Goal: Find specific page/section: Find specific page/section

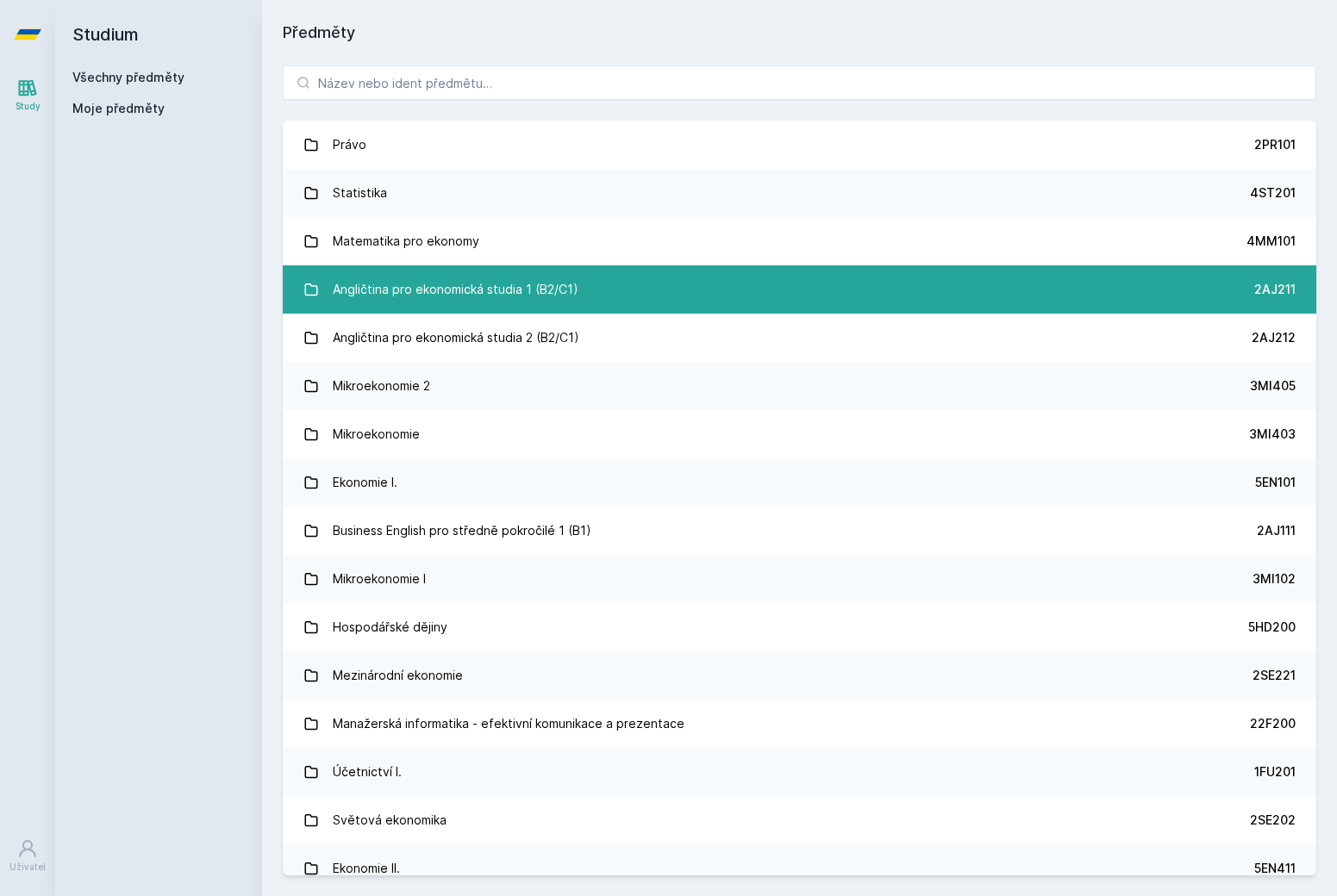
click at [531, 298] on div "Angličtina pro ekonomická studia 1 (B2/C1)" at bounding box center [455, 289] width 245 height 34
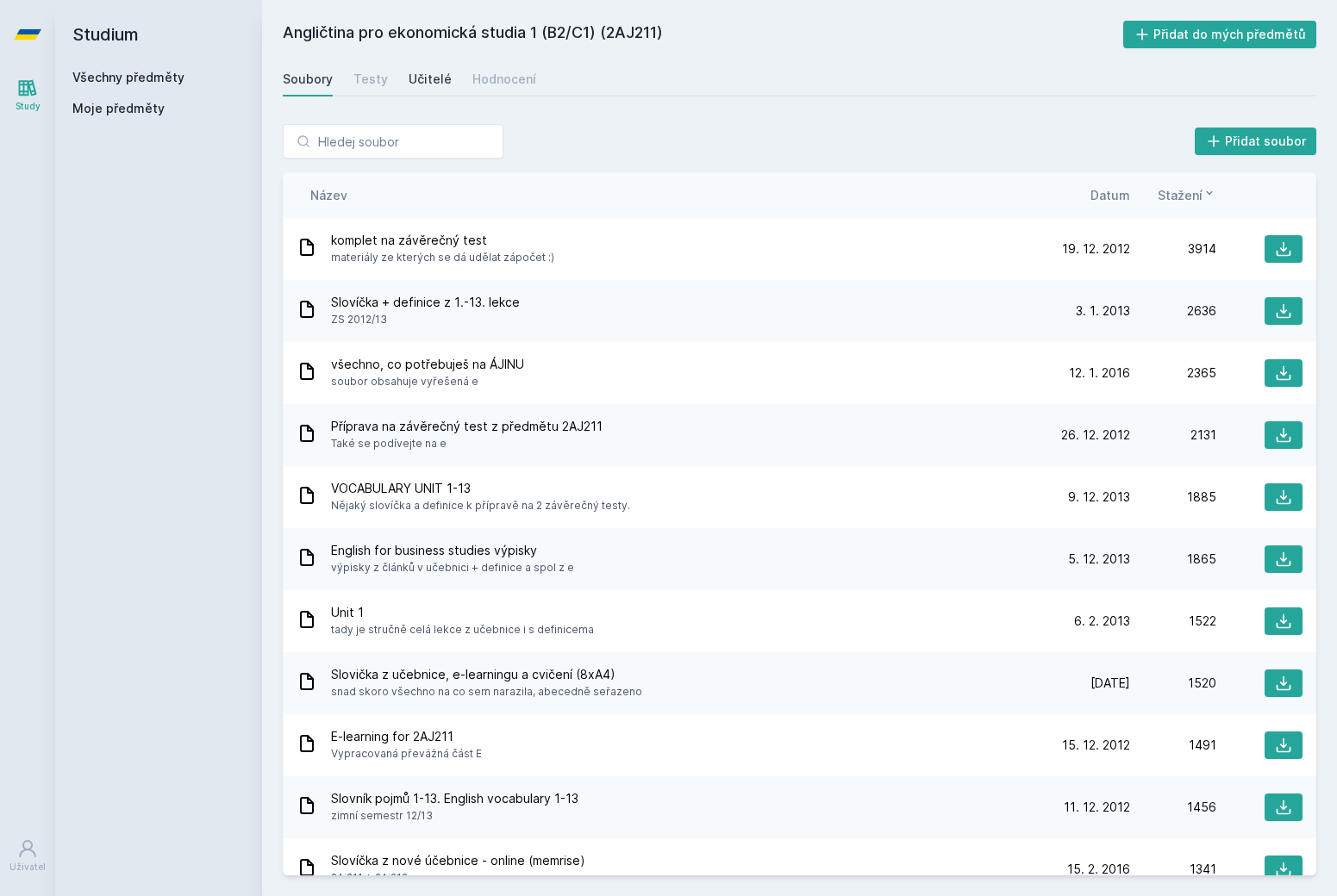
click at [411, 91] on link "Učitelé" at bounding box center [430, 79] width 43 height 34
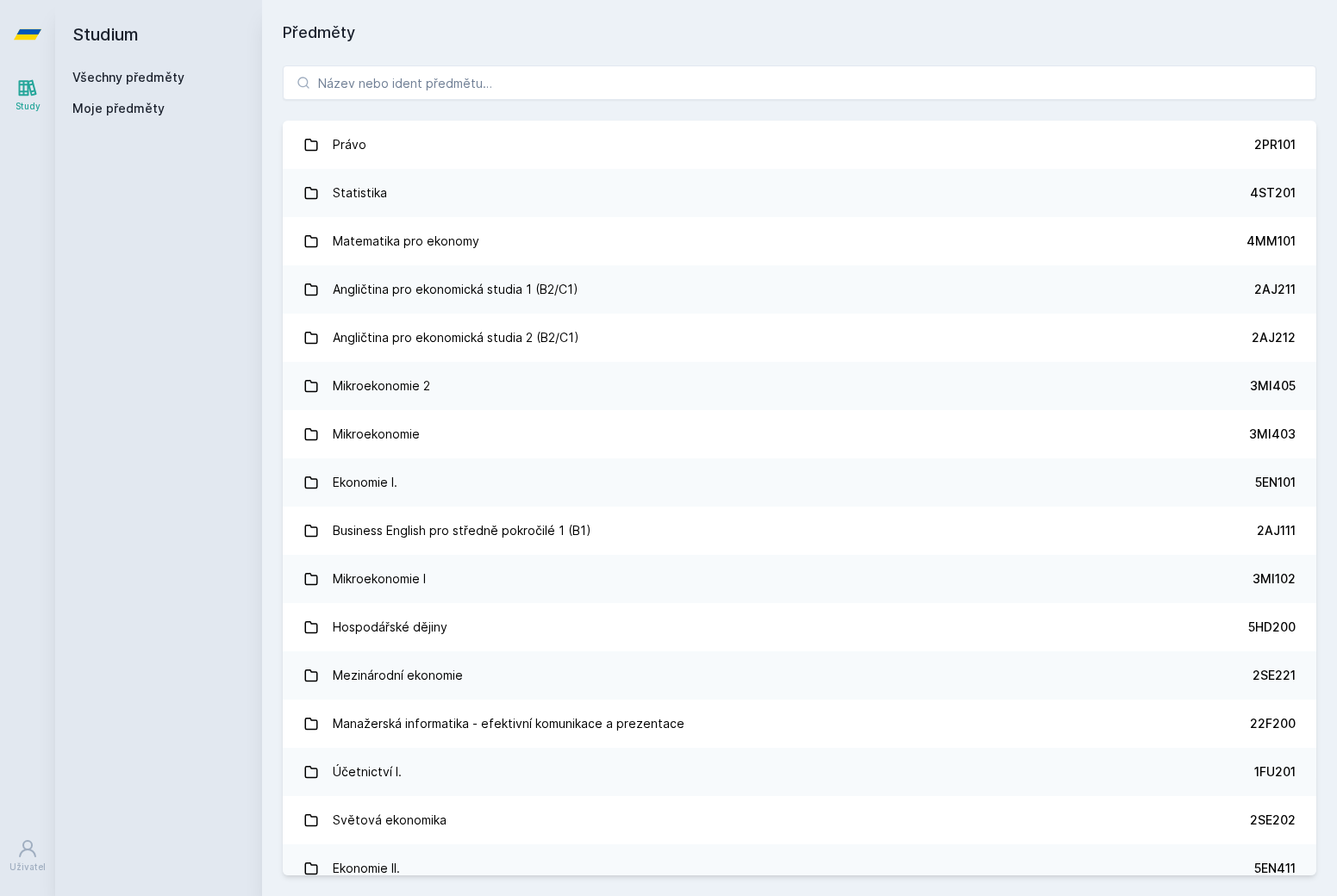
click at [356, 43] on h1 "Předměty" at bounding box center [799, 32] width 1034 height 24
click at [356, 87] on input "search" at bounding box center [799, 82] width 1034 height 34
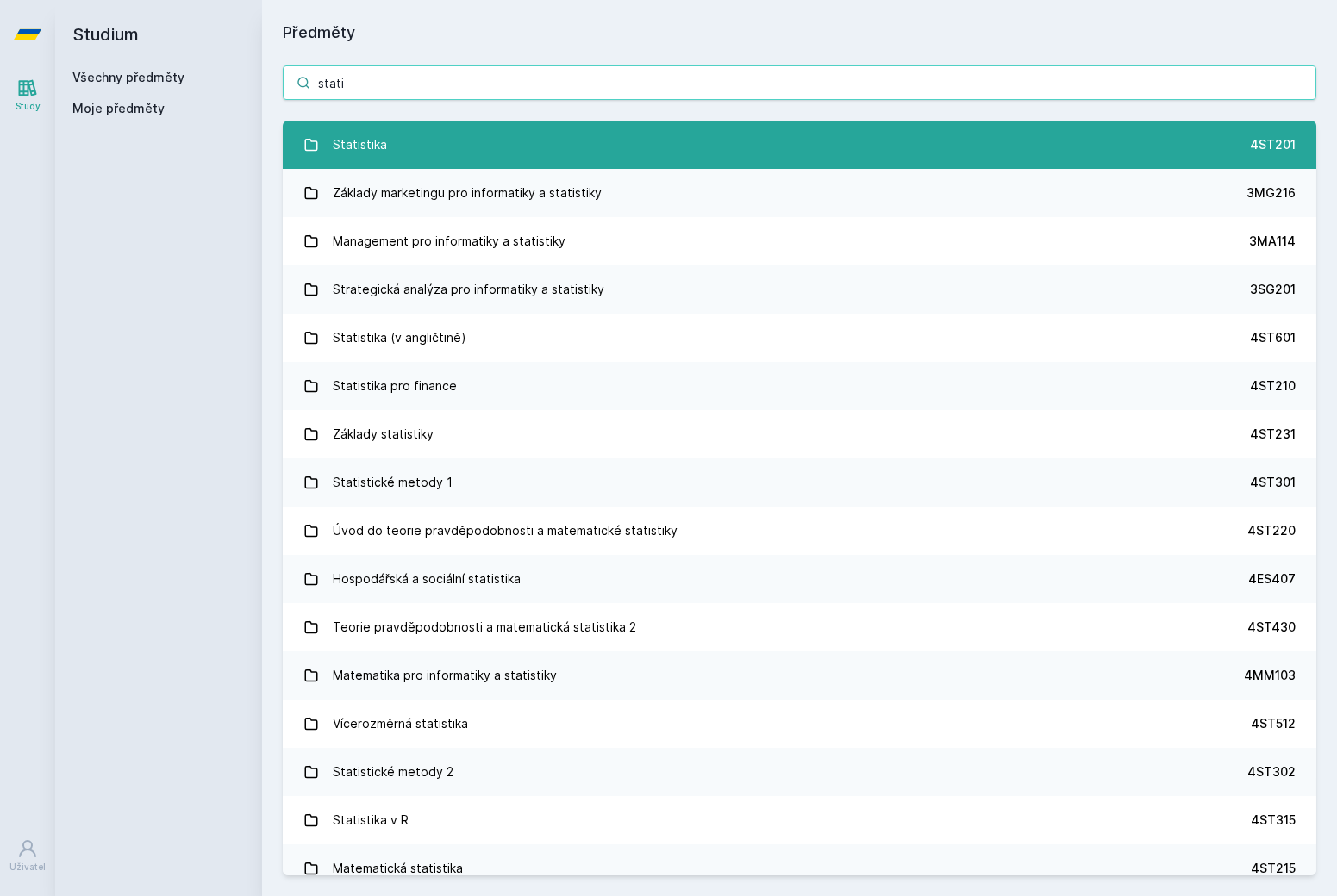
type input "stati"
click at [740, 135] on link "Statistika 4ST201" at bounding box center [799, 145] width 1034 height 48
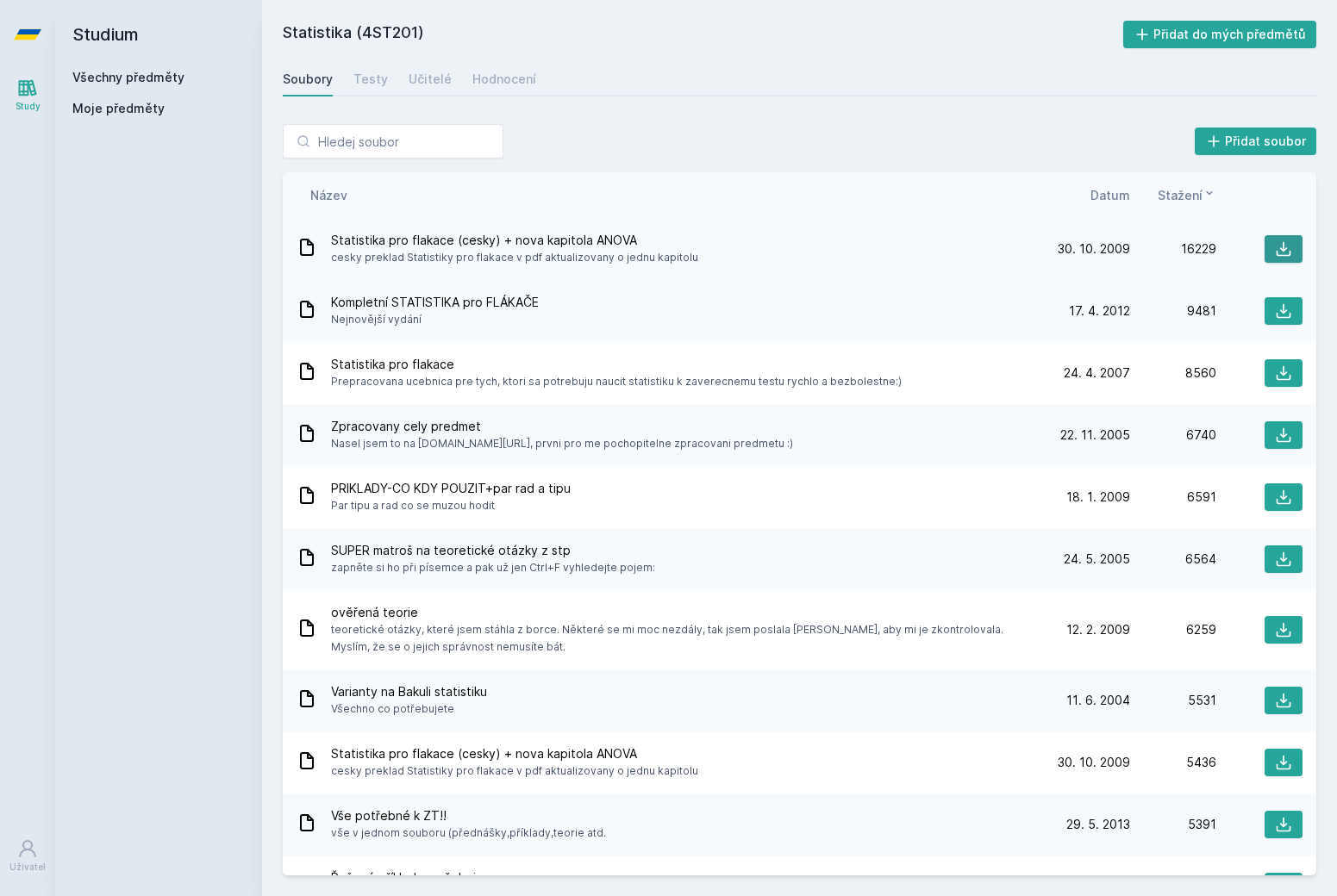
click at [1292, 243] on button at bounding box center [1283, 249] width 38 height 27
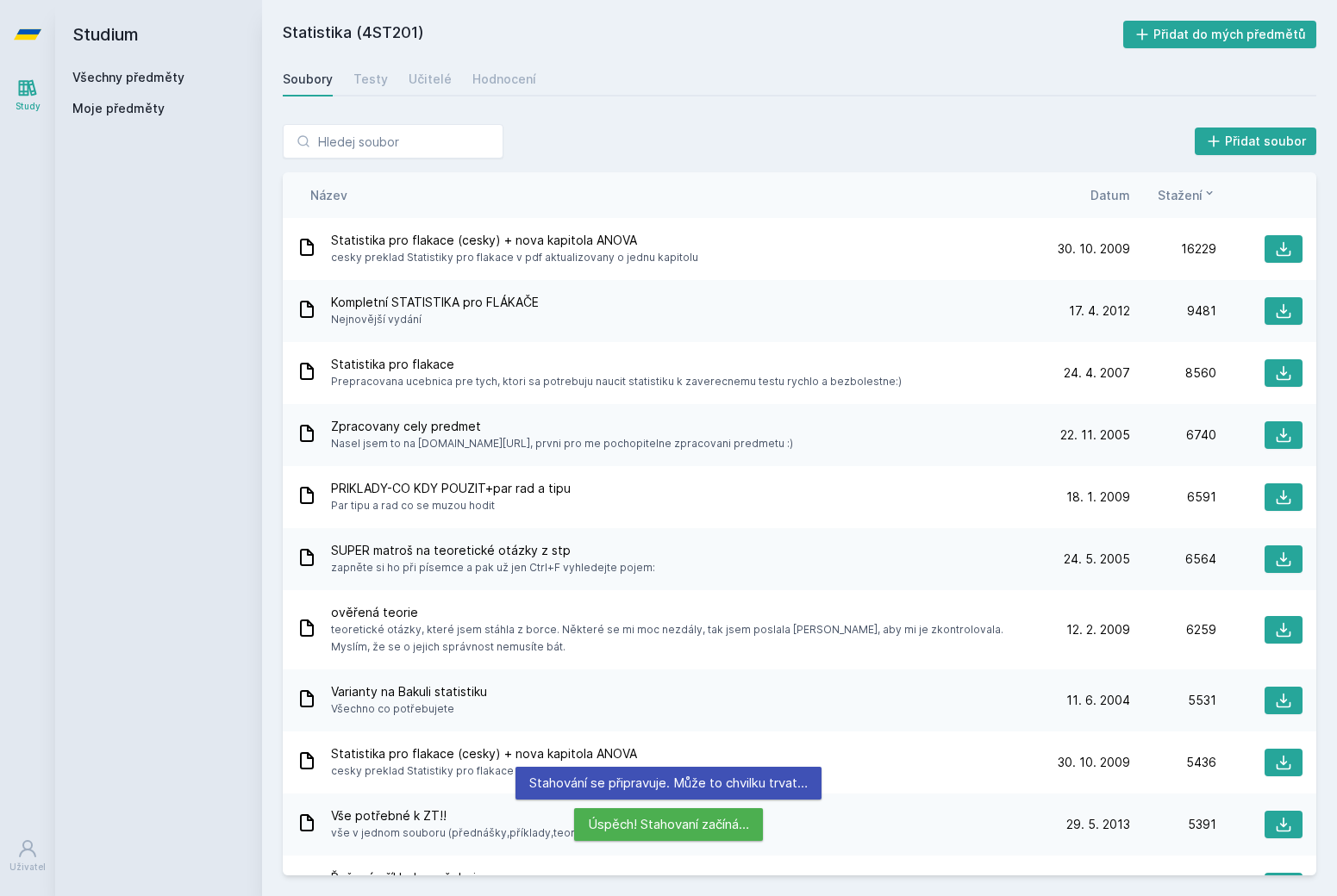
click at [1121, 78] on div "Soubory Testy Učitelé Hodnocení" at bounding box center [799, 79] width 1034 height 34
click at [886, 118] on div "Přidat soubor Řazení: Název Datum Stažení Název Datum Stažení Statistika pro fl…" at bounding box center [799, 500] width 1075 height 793
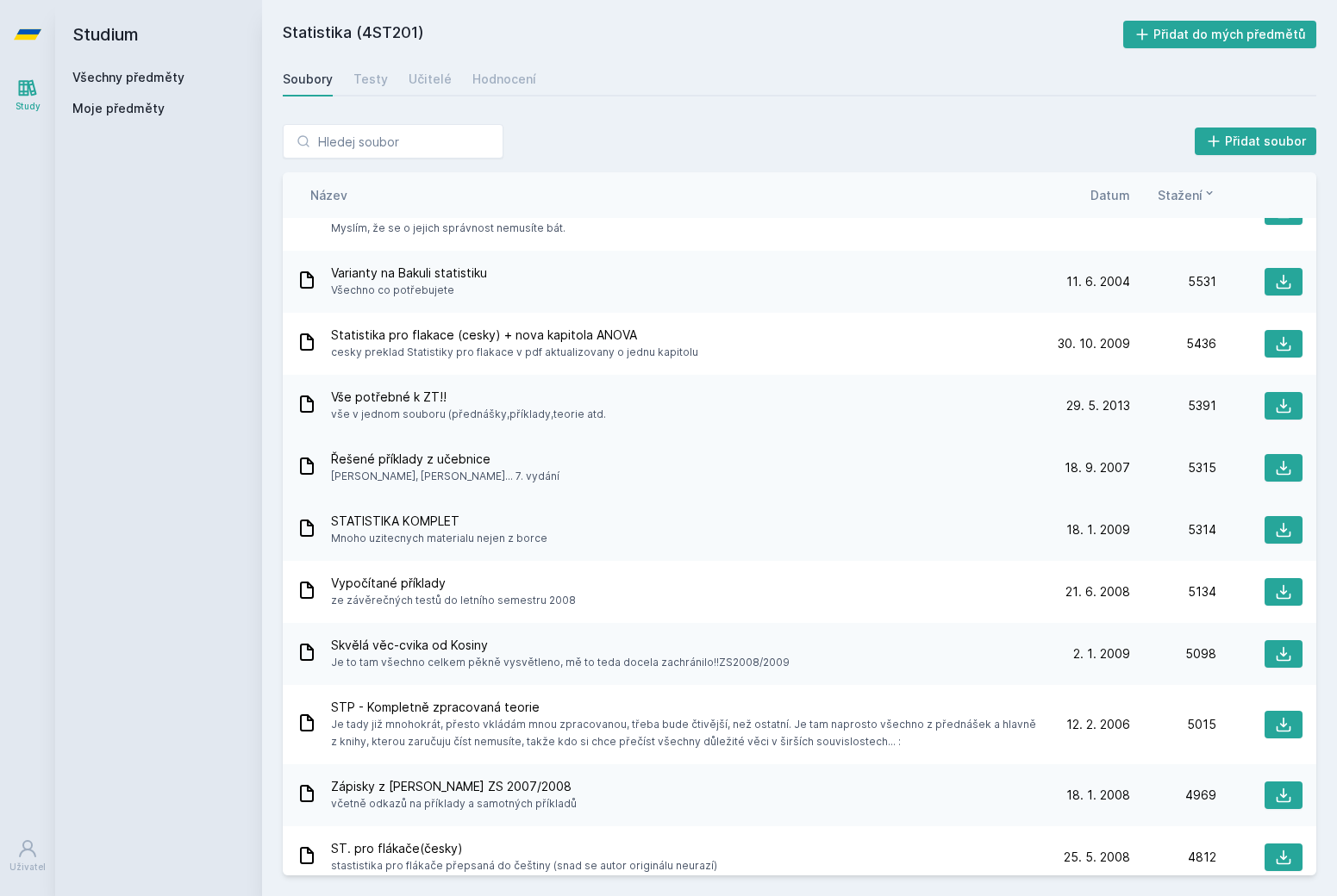
scroll to position [439, 0]
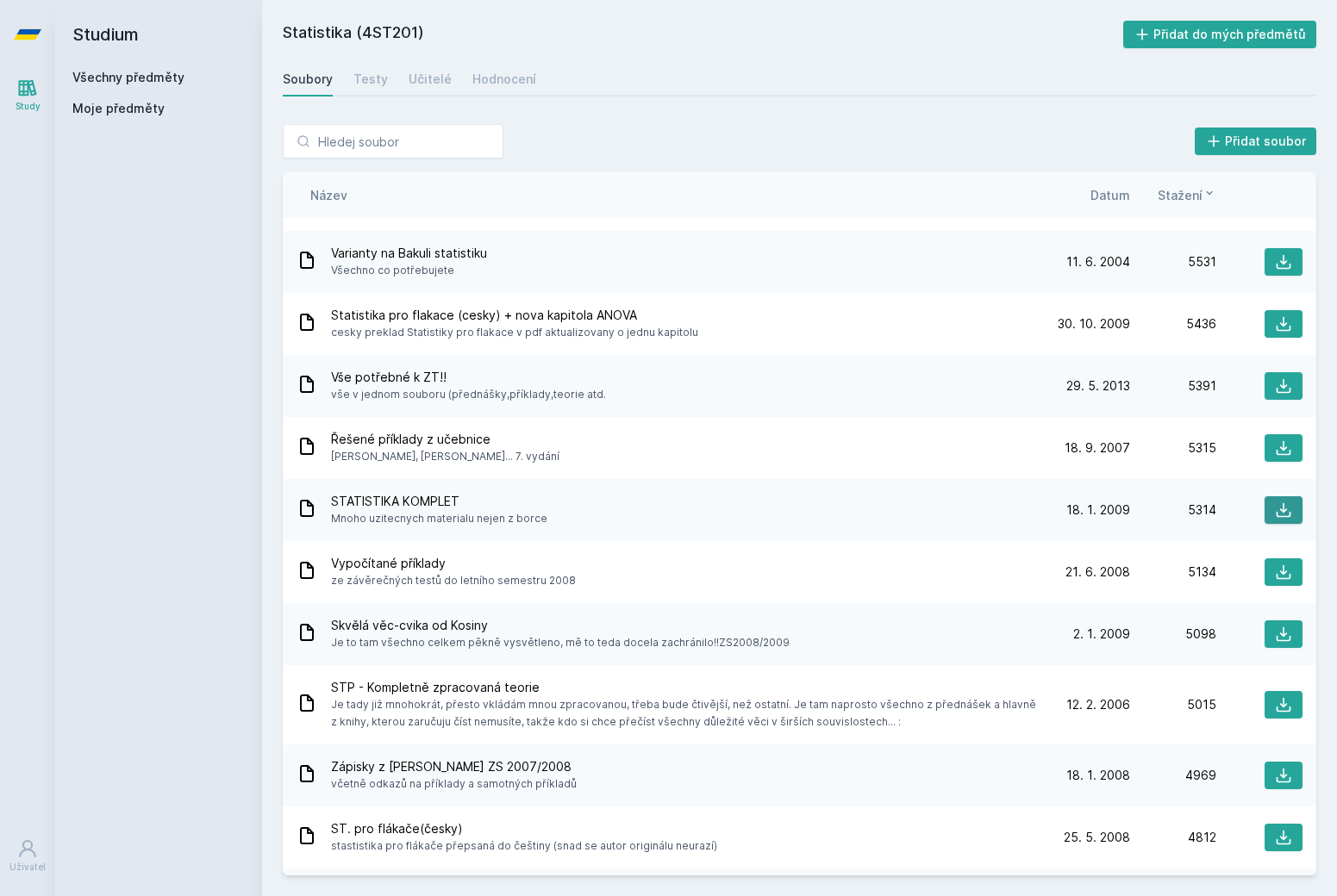
click at [1277, 503] on icon at bounding box center [1284, 510] width 18 height 18
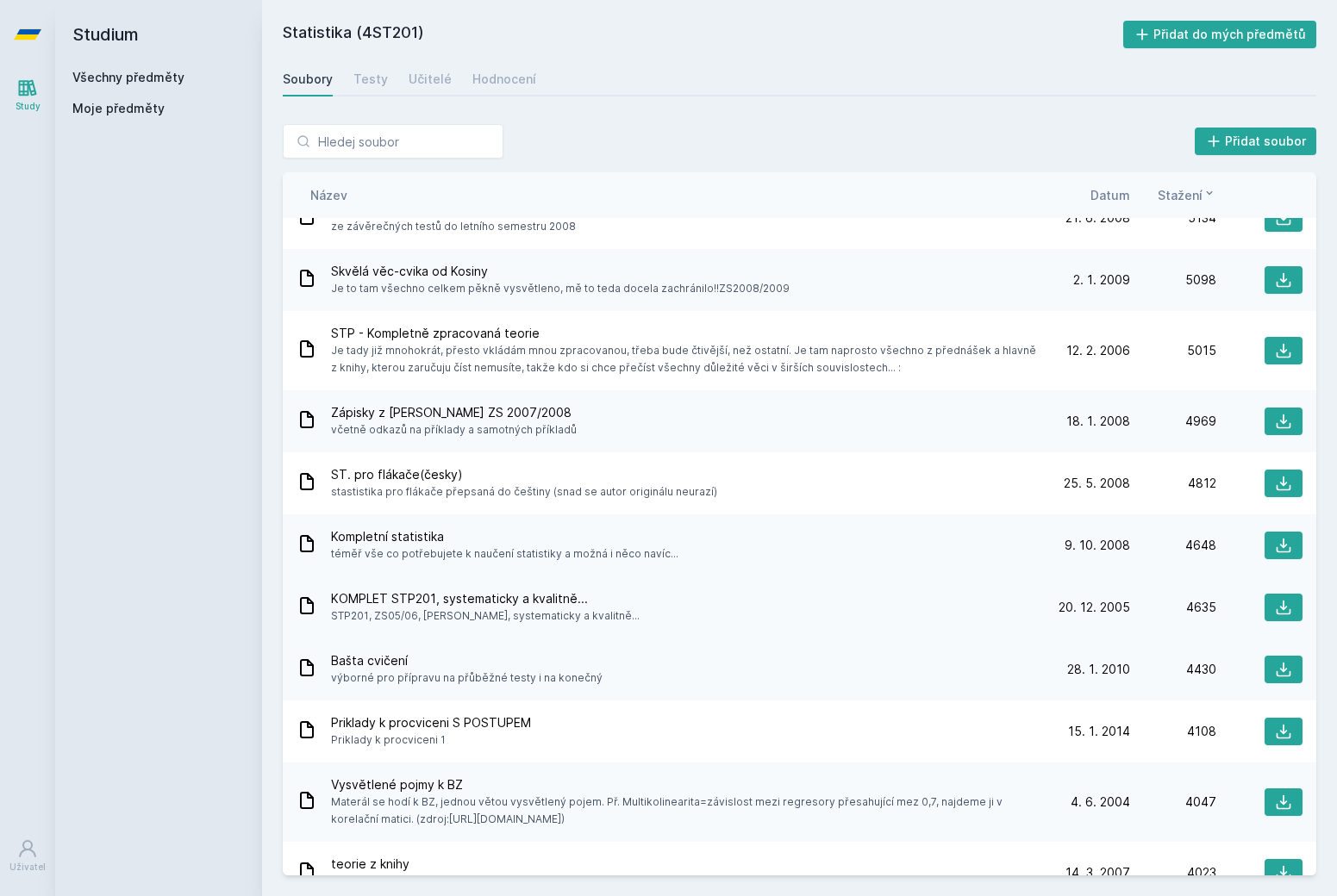
scroll to position [796, 0]
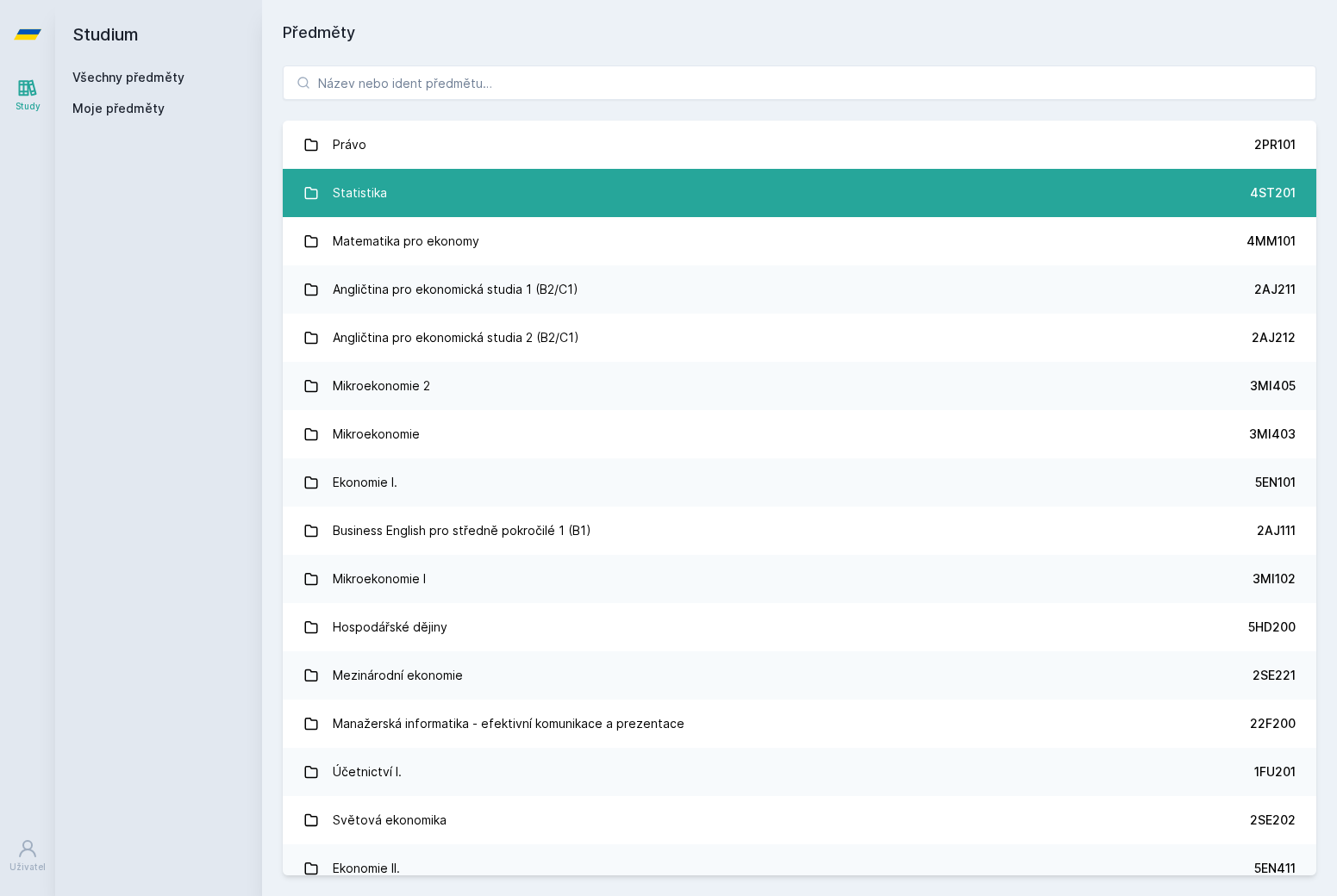
click at [373, 211] on link "Statistika 4ST201" at bounding box center [799, 192] width 1034 height 48
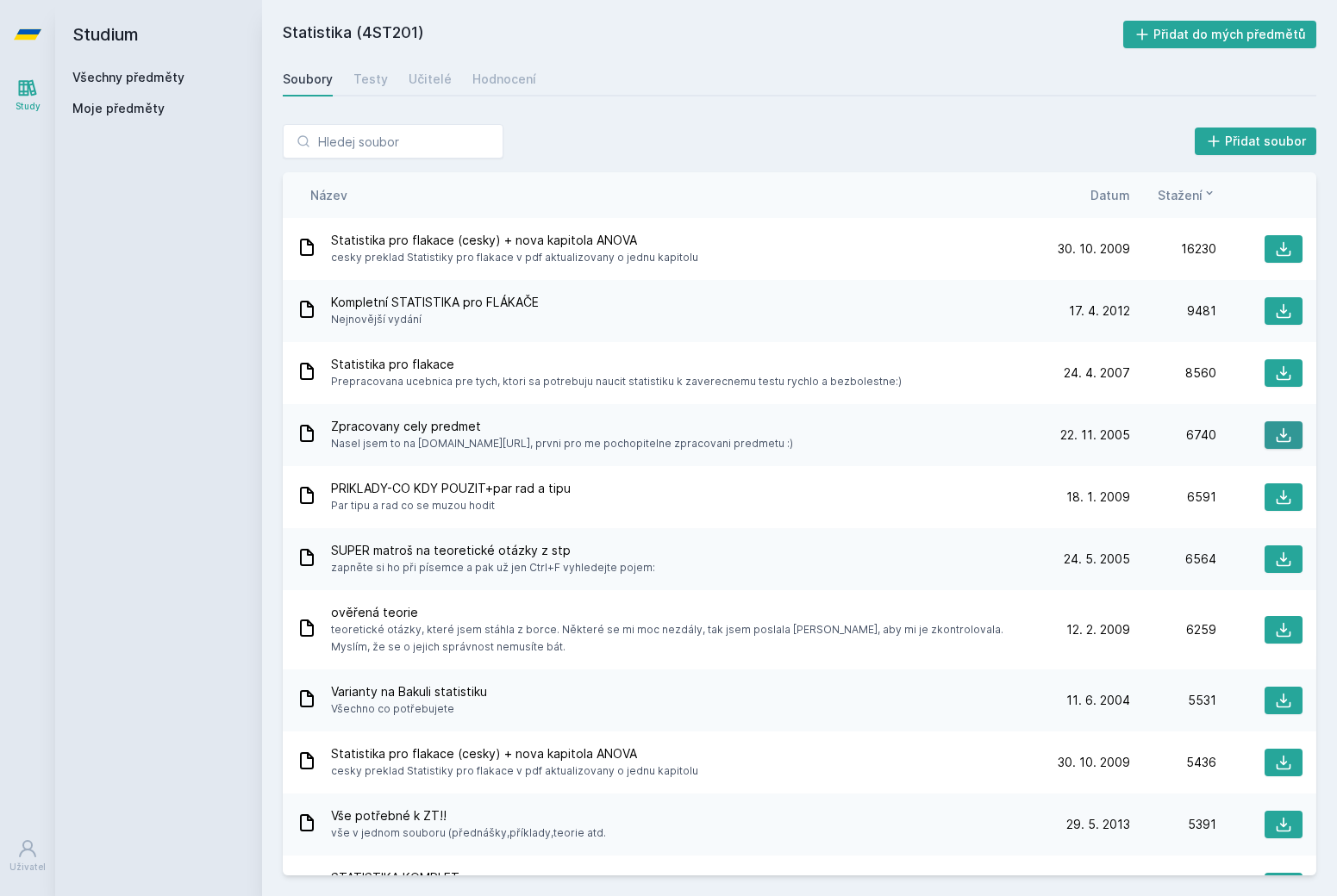
click at [542, 428] on icon at bounding box center [1284, 436] width 18 height 18
click at [542, 307] on button at bounding box center [1283, 311] width 38 height 27
